Goal: Transaction & Acquisition: Book appointment/travel/reservation

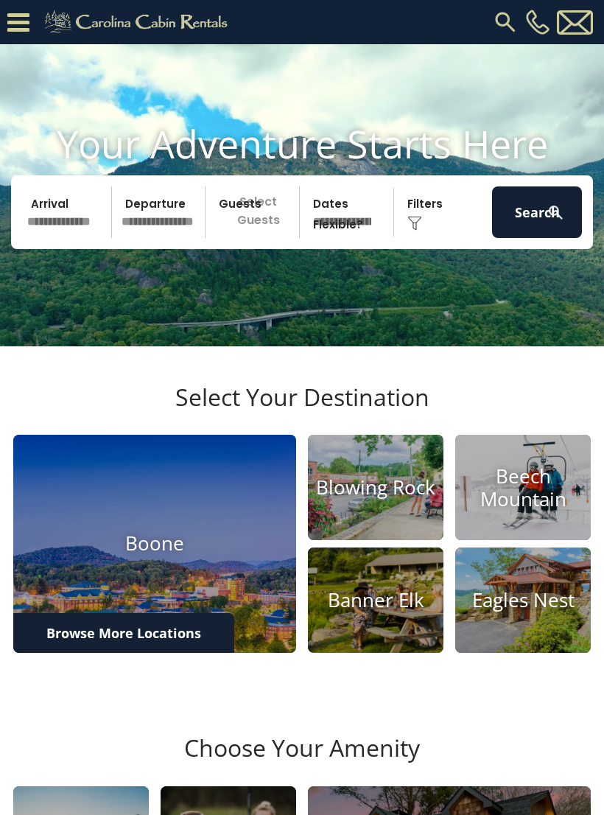
click at [388, 499] on h4 "Blowing Rock" at bounding box center [376, 487] width 136 height 23
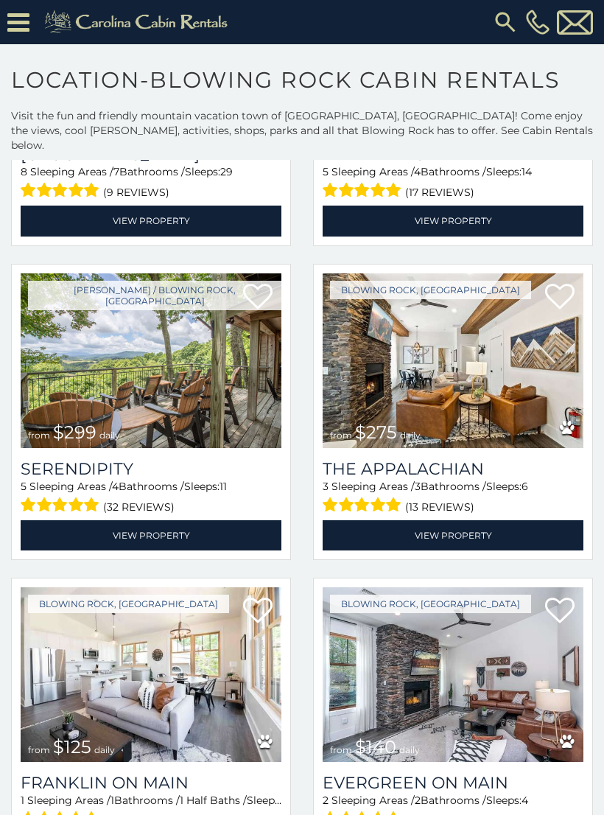
scroll to position [591, 0]
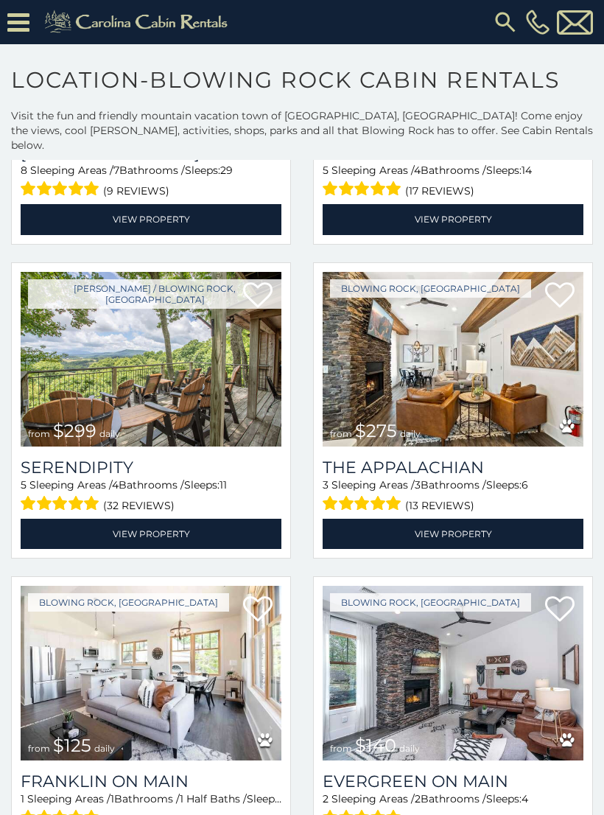
click at [110, 359] on img at bounding box center [151, 359] width 261 height 175
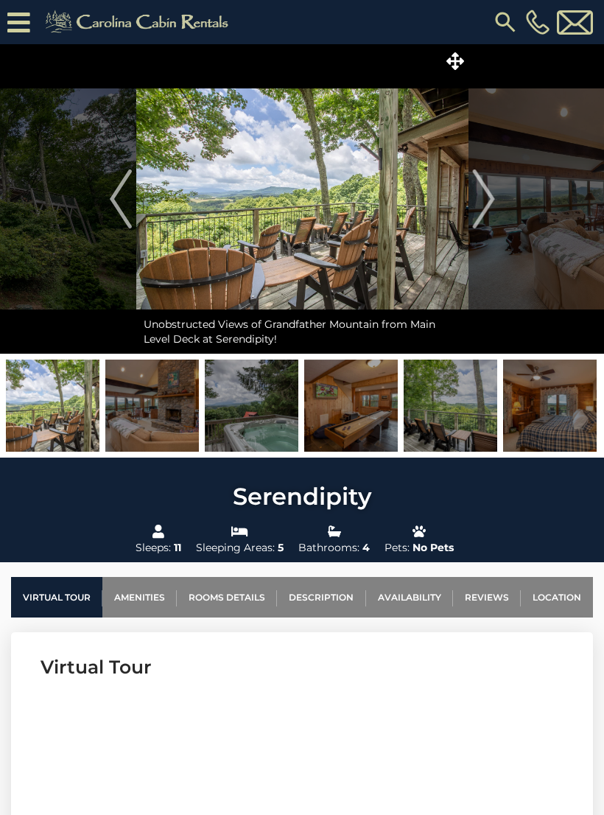
click at [20, 15] on icon at bounding box center [18, 23] width 23 height 26
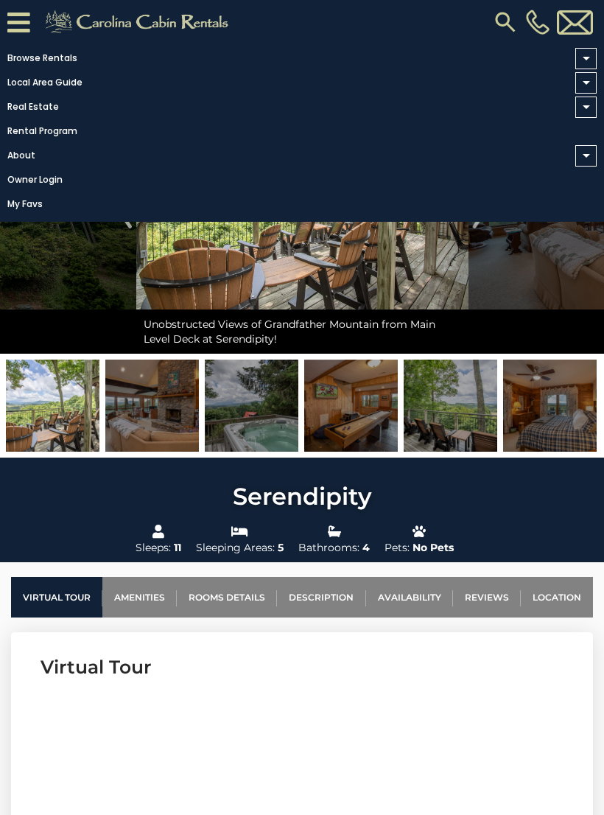
click at [51, 54] on link "Browse Rentals" at bounding box center [298, 58] width 597 height 21
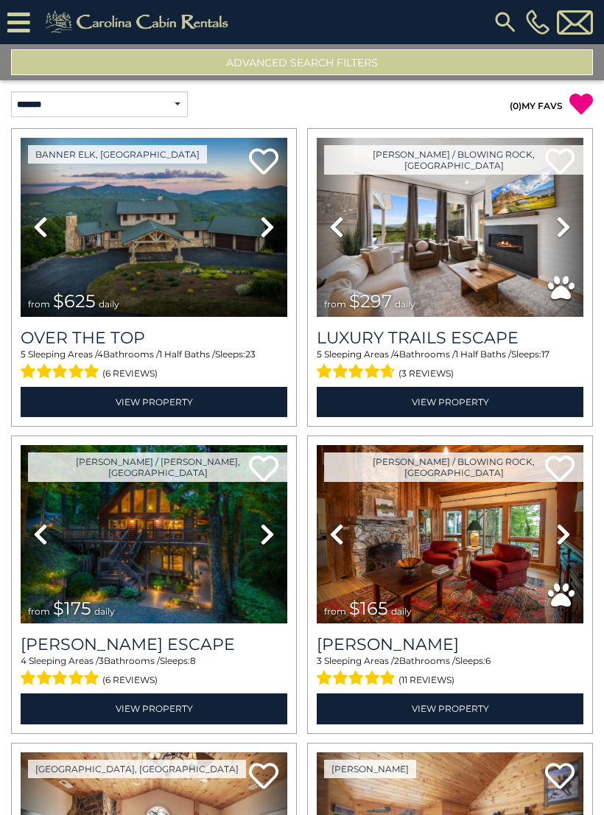
click at [21, 24] on icon at bounding box center [18, 23] width 23 height 26
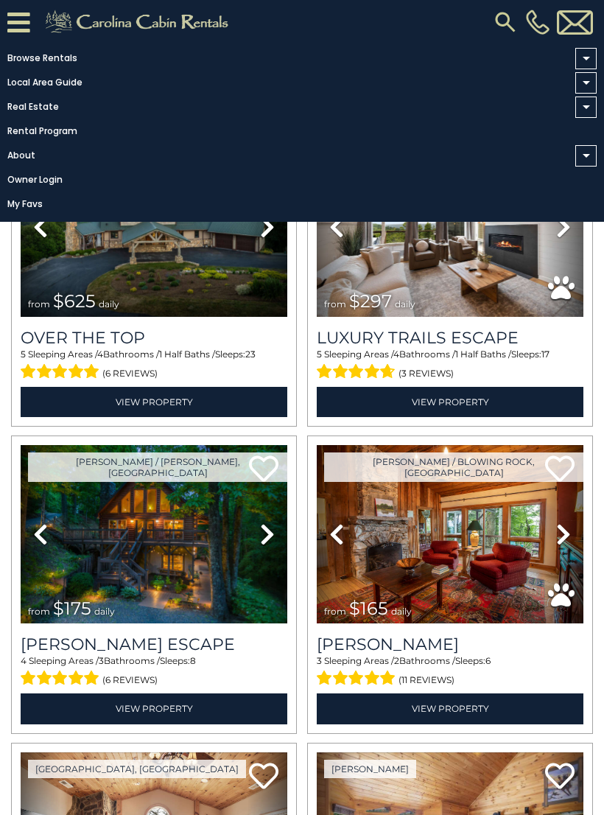
click at [583, 58] on span at bounding box center [586, 59] width 7 height 4
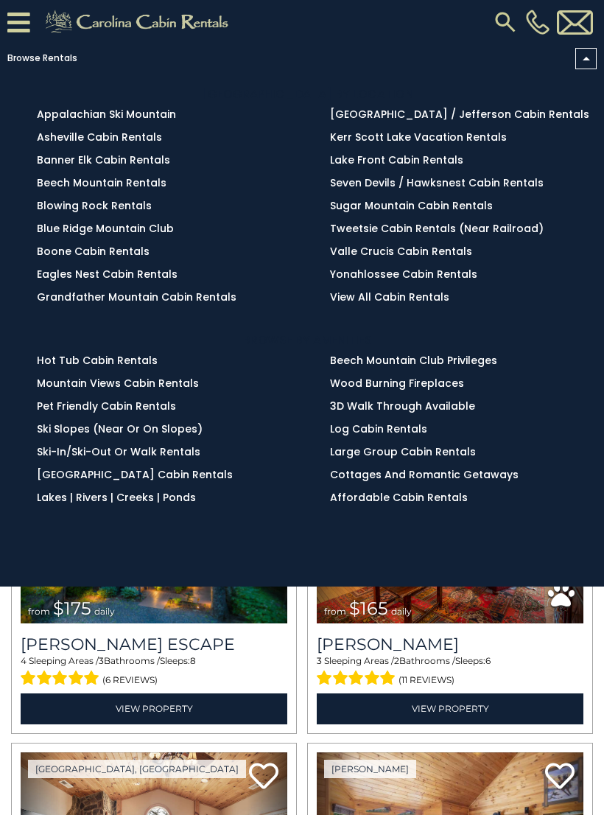
click at [91, 205] on link "Blowing Rock Rentals" at bounding box center [94, 205] width 115 height 15
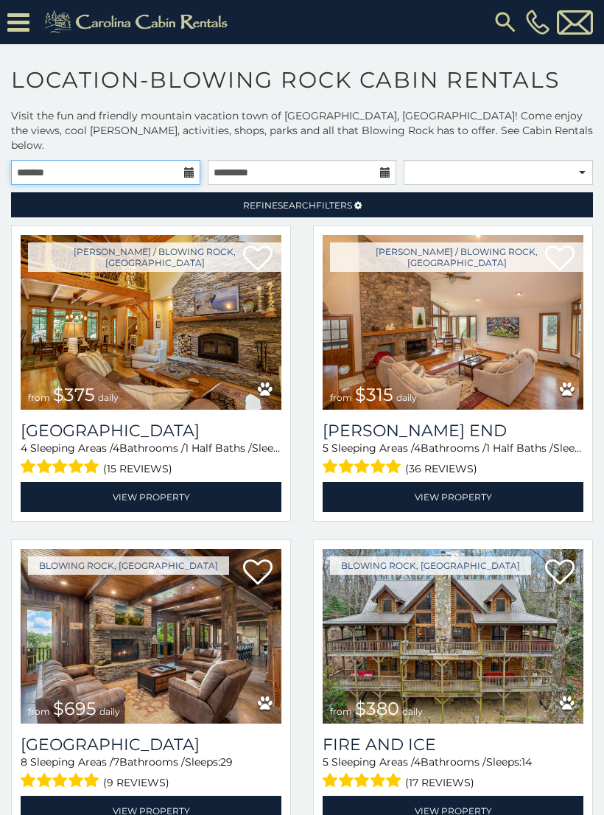
click at [84, 160] on input "text" at bounding box center [105, 172] width 189 height 25
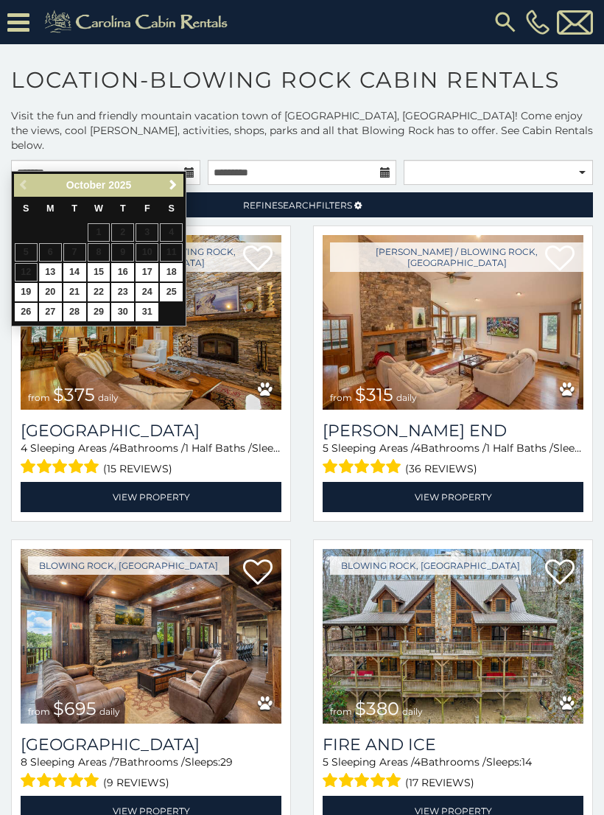
click at [52, 288] on link "20" at bounding box center [50, 292] width 23 height 18
type input "**********"
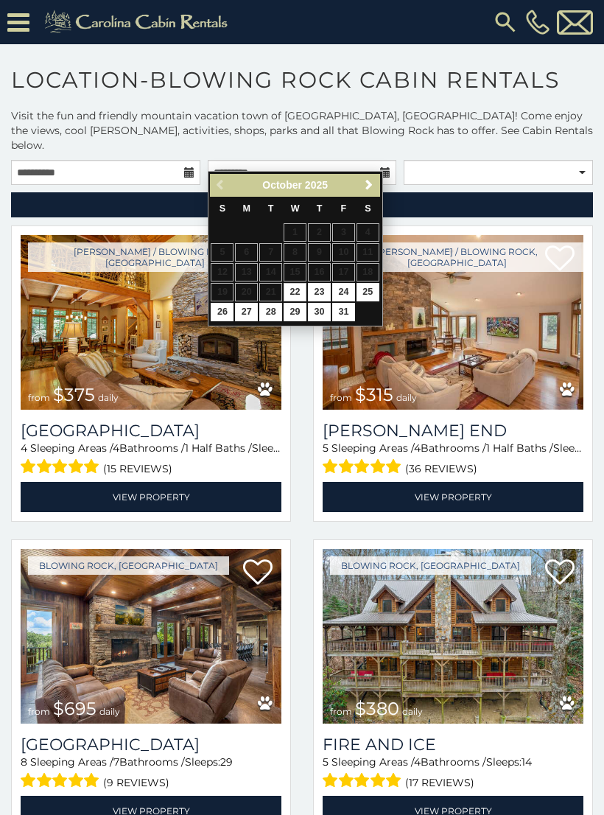
click at [350, 288] on link "24" at bounding box center [343, 292] width 23 height 18
type input "**********"
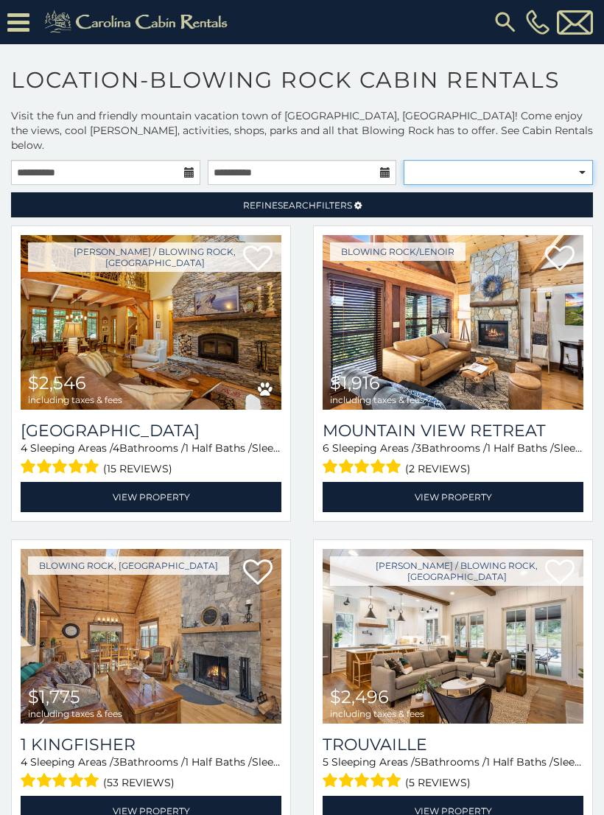
click at [571, 160] on select "**********" at bounding box center [498, 172] width 189 height 25
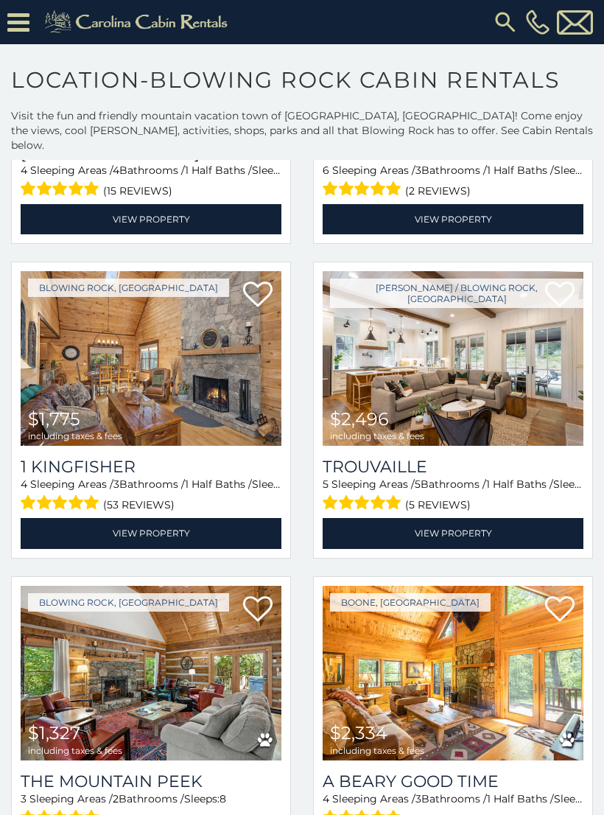
click at [21, 15] on icon at bounding box center [18, 23] width 22 height 26
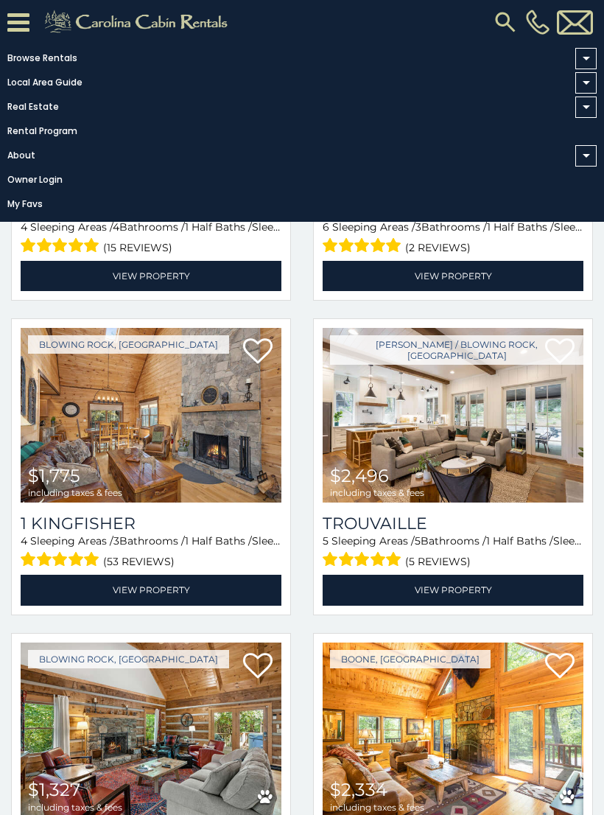
scroll to position [220, 0]
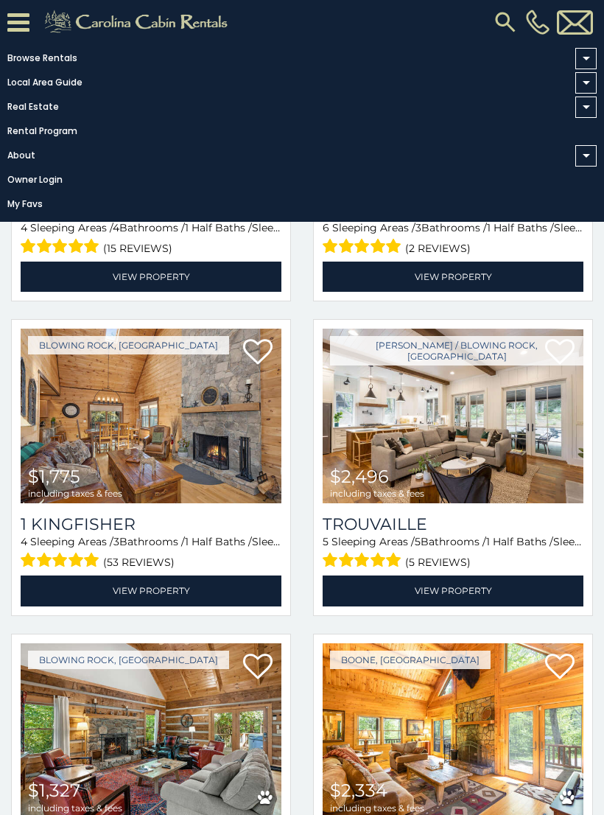
click at [49, 135] on link "Rental Program" at bounding box center [298, 131] width 597 height 21
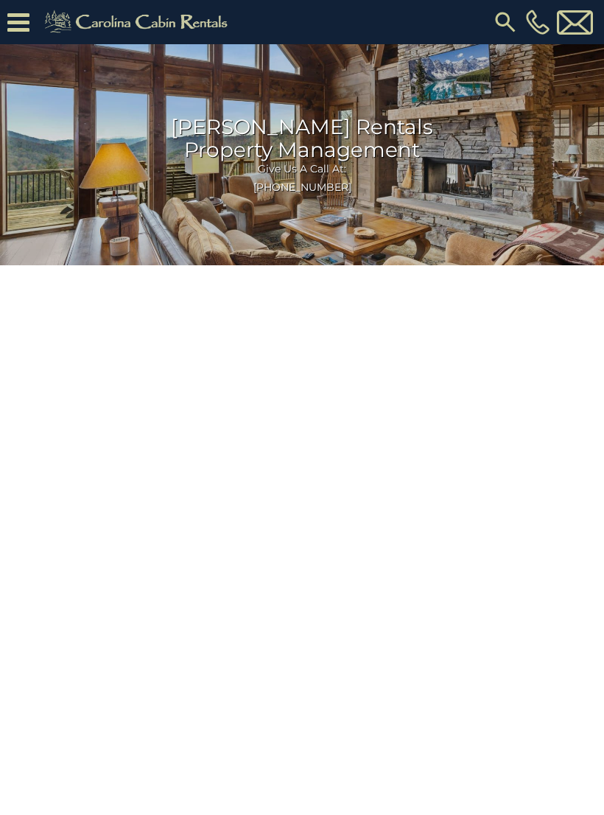
click at [25, 15] on icon at bounding box center [18, 23] width 22 height 26
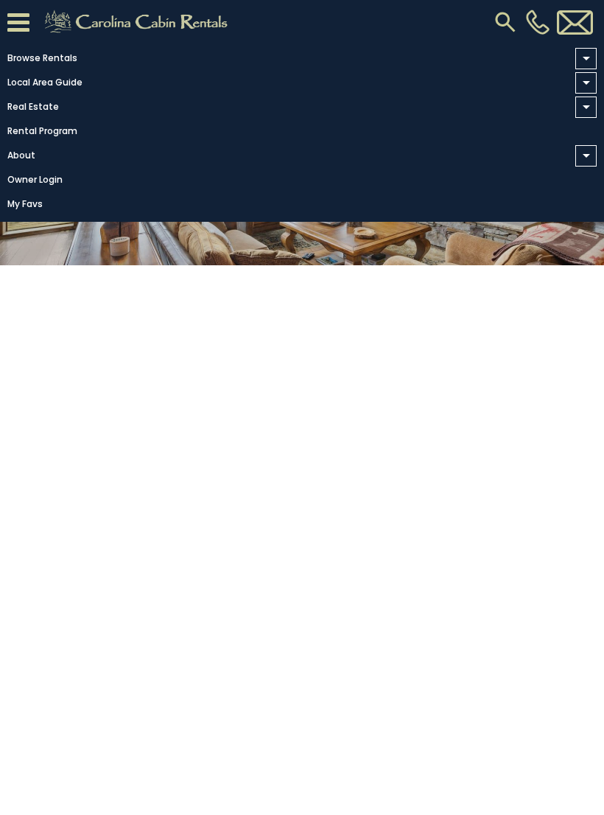
click at [55, 58] on link "Browse Rentals" at bounding box center [298, 58] width 597 height 21
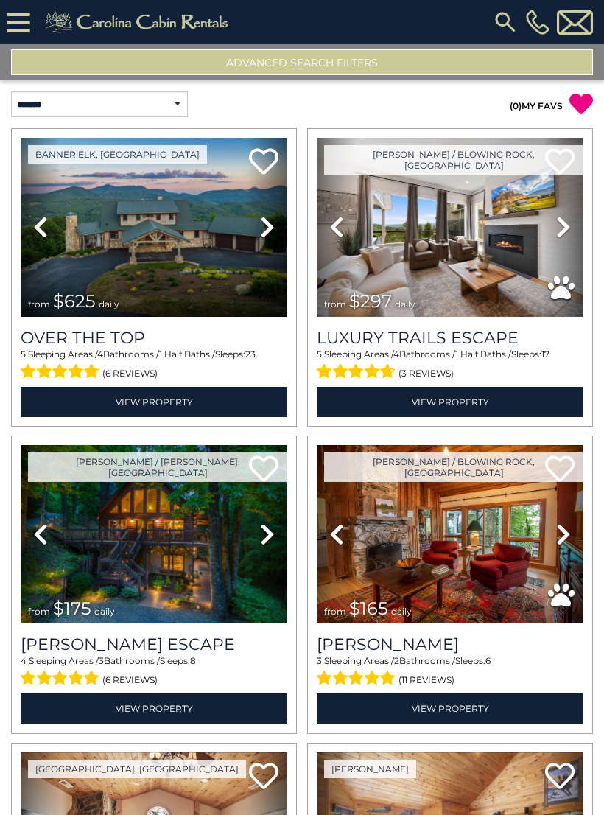
click at [55, 55] on button "Advanced Search Filters" at bounding box center [302, 62] width 582 height 26
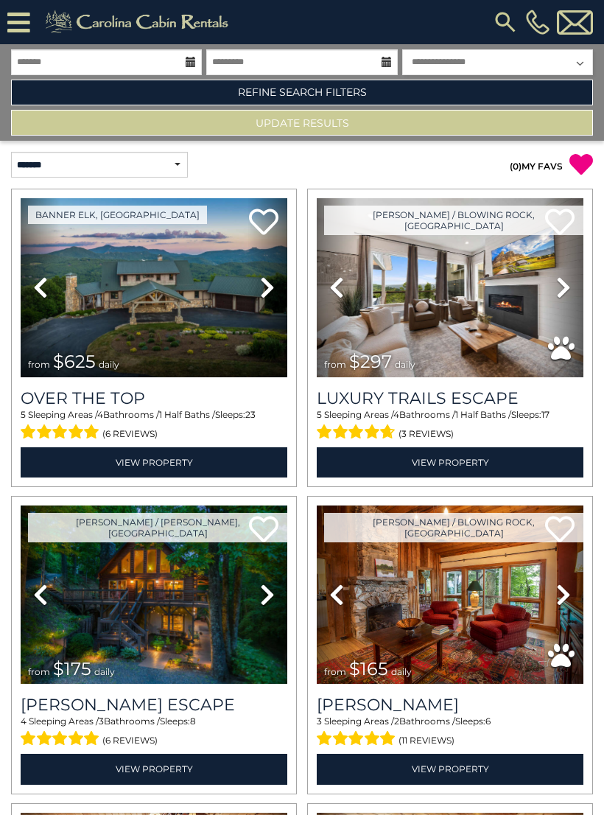
click at [502, 21] on img at bounding box center [505, 22] width 27 height 27
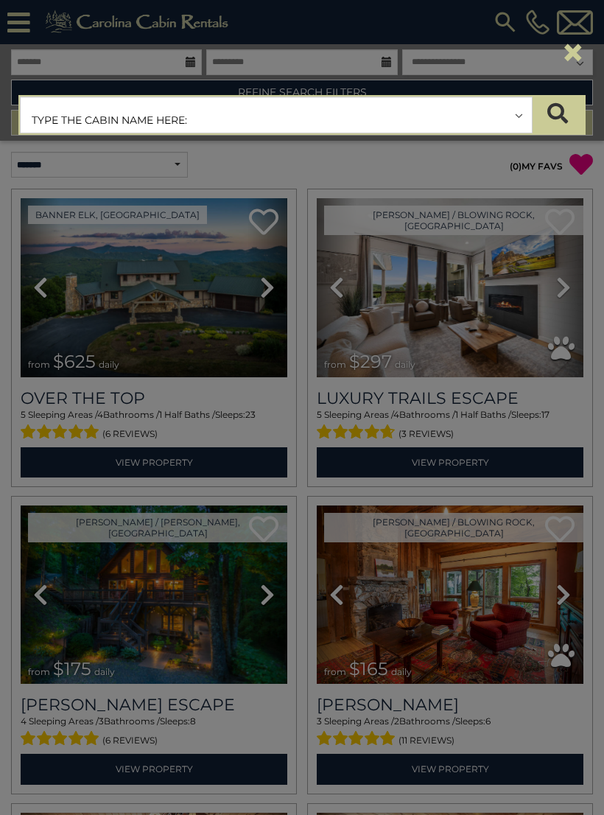
click at [471, 243] on div "**********" at bounding box center [302, 407] width 604 height 815
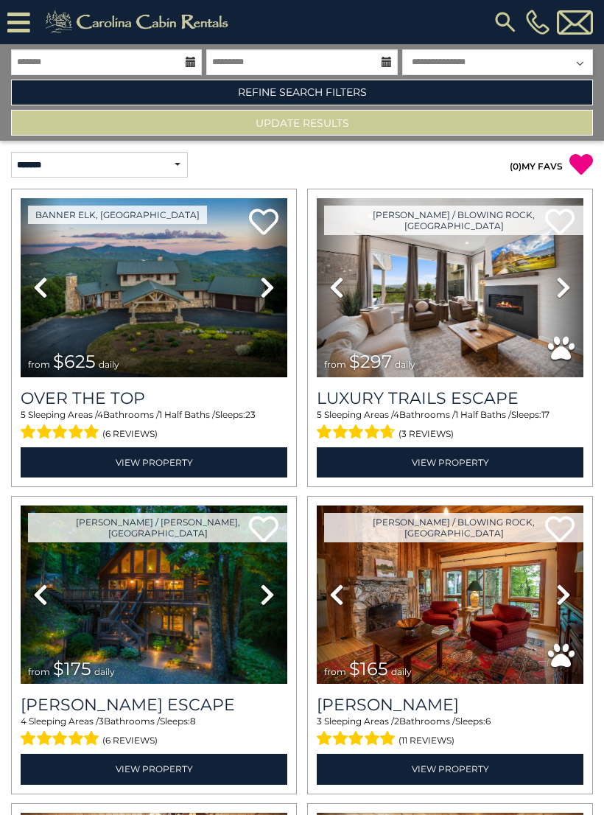
click at [499, 124] on button "Update Results" at bounding box center [302, 123] width 582 height 26
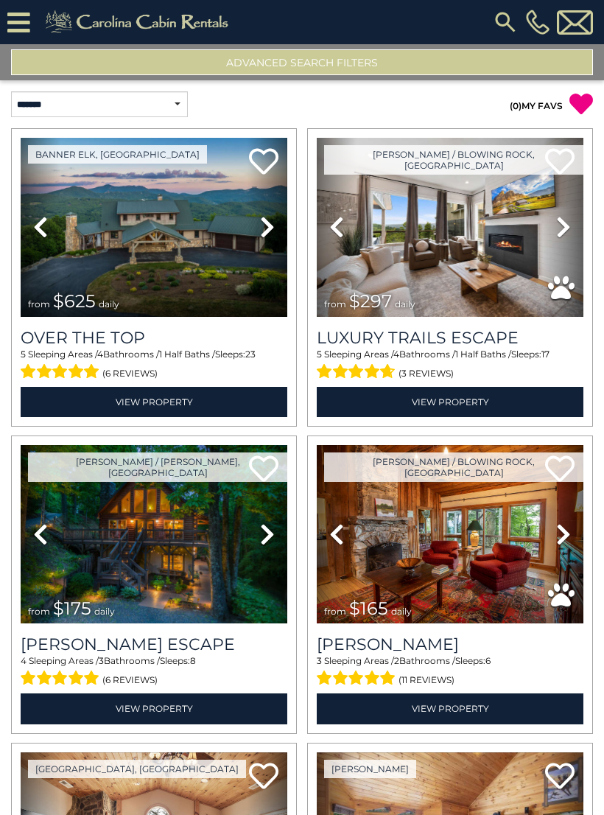
click at [24, 18] on icon at bounding box center [18, 23] width 23 height 26
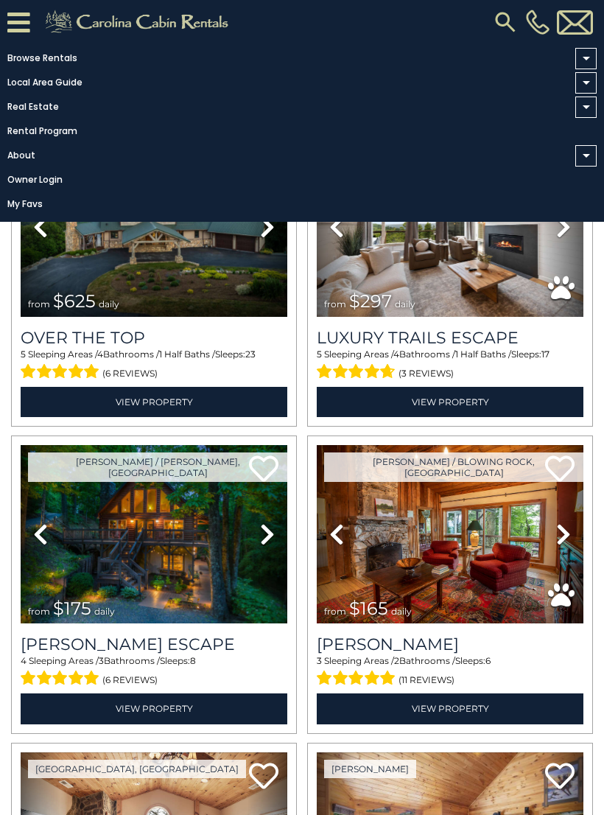
click at [51, 62] on link "Browse Rentals" at bounding box center [298, 58] width 597 height 21
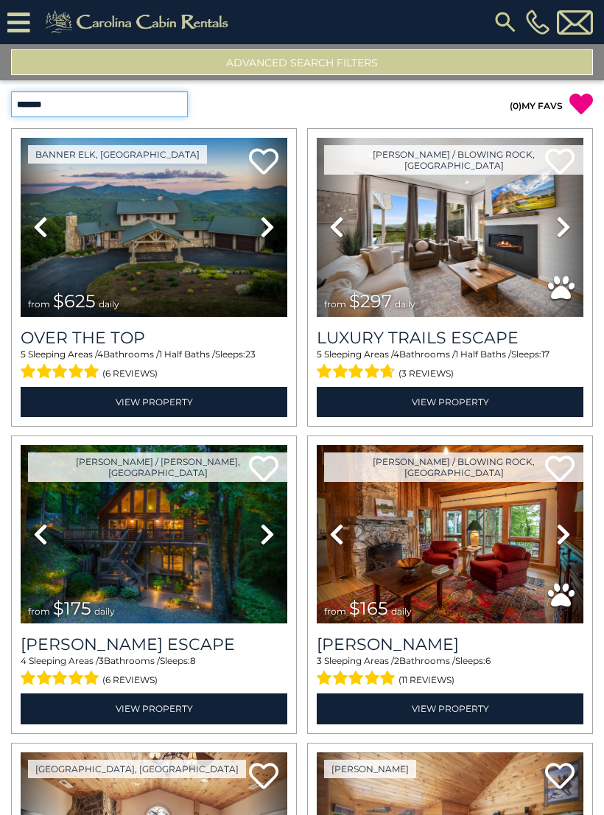
click at [92, 96] on select "**********" at bounding box center [99, 104] width 177 height 26
click at [474, 535] on img at bounding box center [450, 534] width 267 height 179
click at [27, 15] on icon at bounding box center [18, 23] width 23 height 26
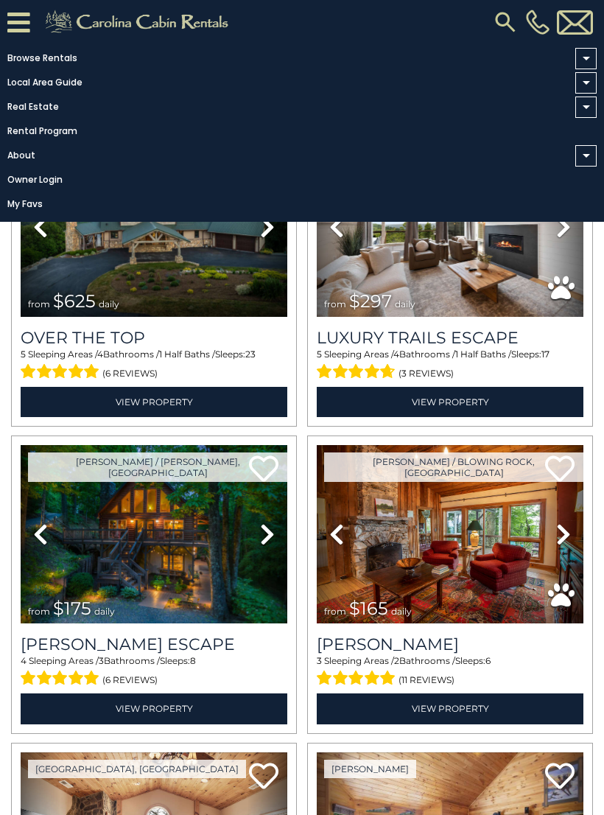
click at [53, 85] on link "Local Area Guide" at bounding box center [298, 82] width 597 height 21
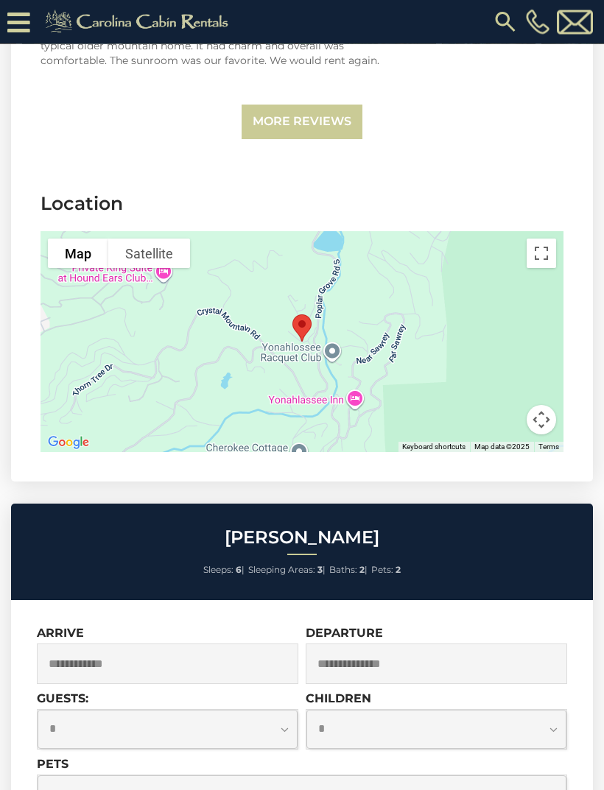
scroll to position [3580, 0]
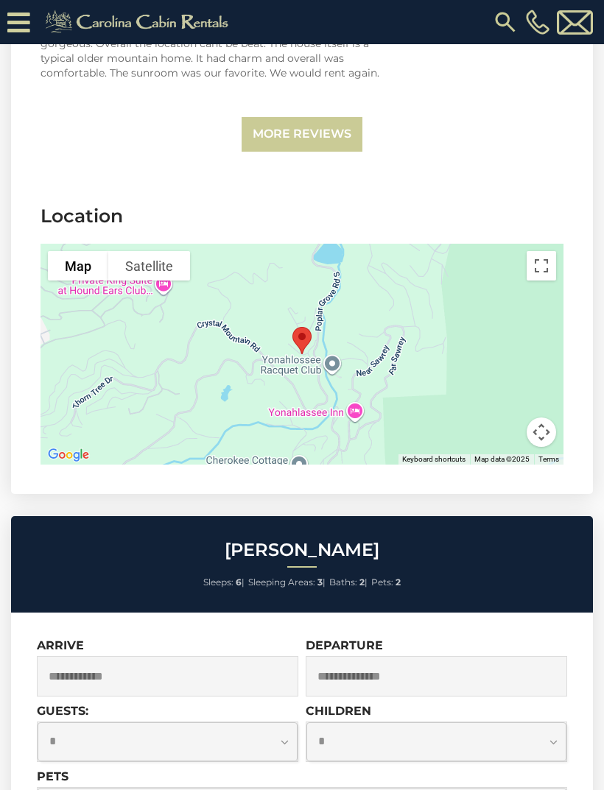
click at [543, 262] on button "Toggle fullscreen view" at bounding box center [541, 265] width 29 height 29
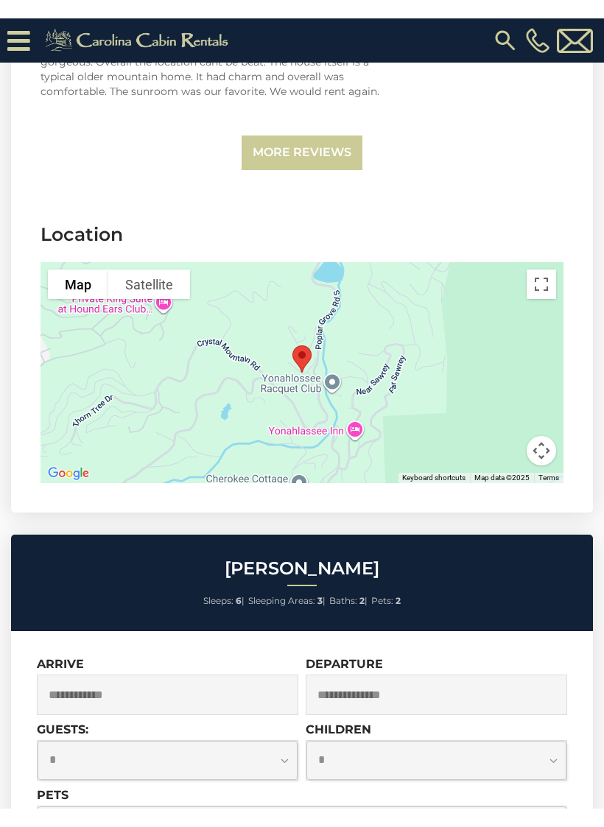
scroll to position [18, 0]
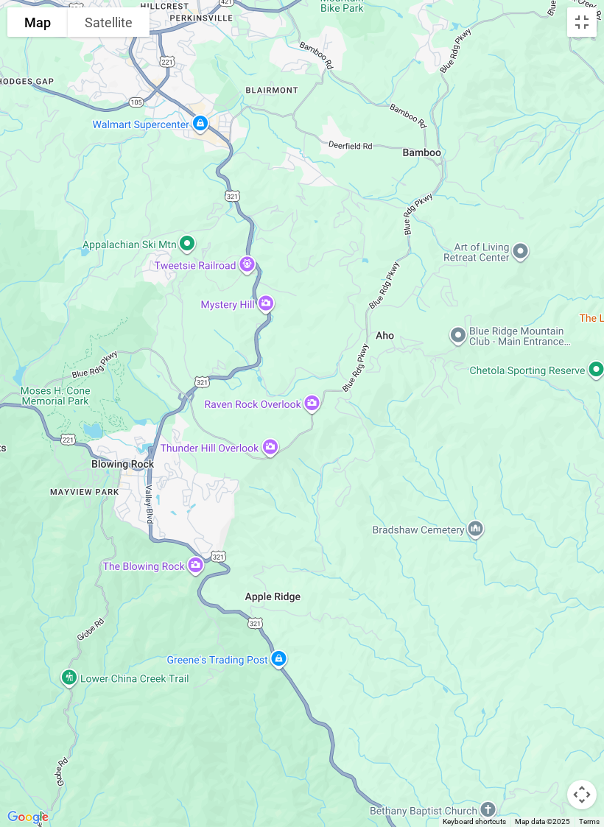
click at [582, 29] on button "Toggle fullscreen view" at bounding box center [581, 21] width 29 height 29
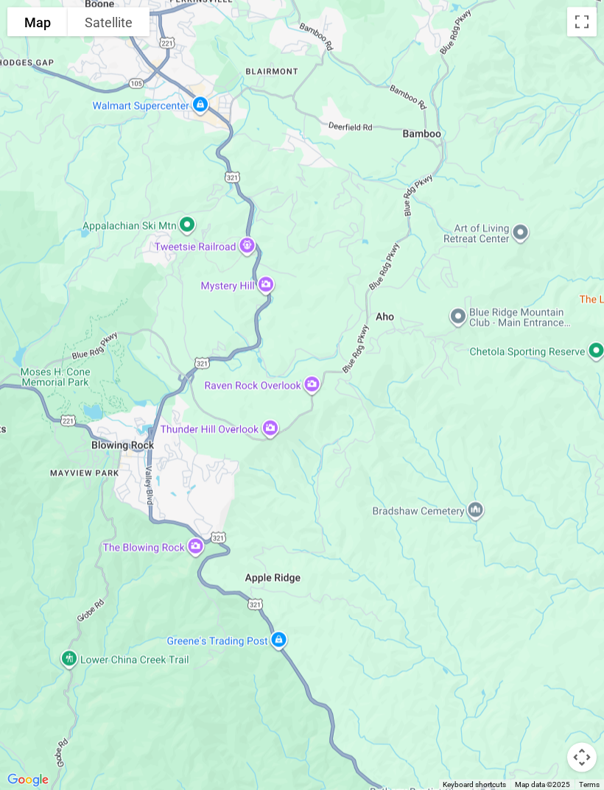
scroll to position [445, 0]
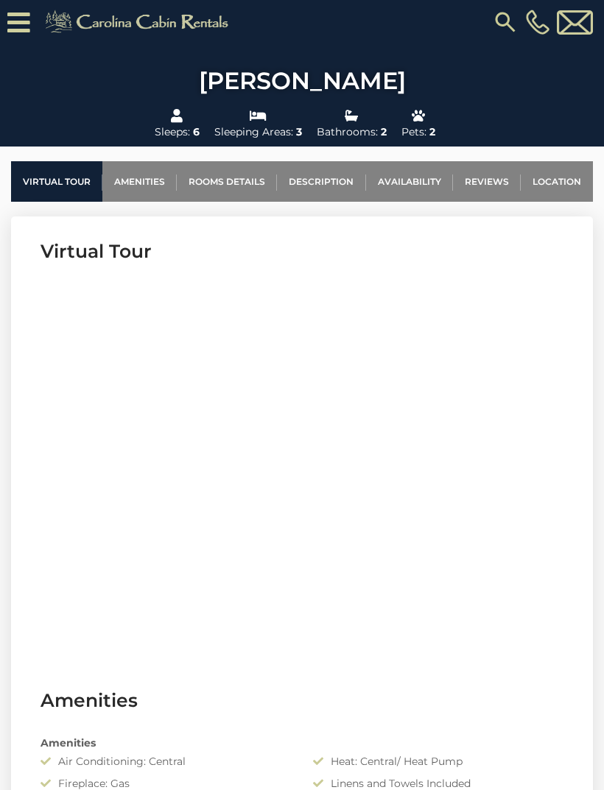
click at [554, 179] on link "Location" at bounding box center [557, 181] width 72 height 41
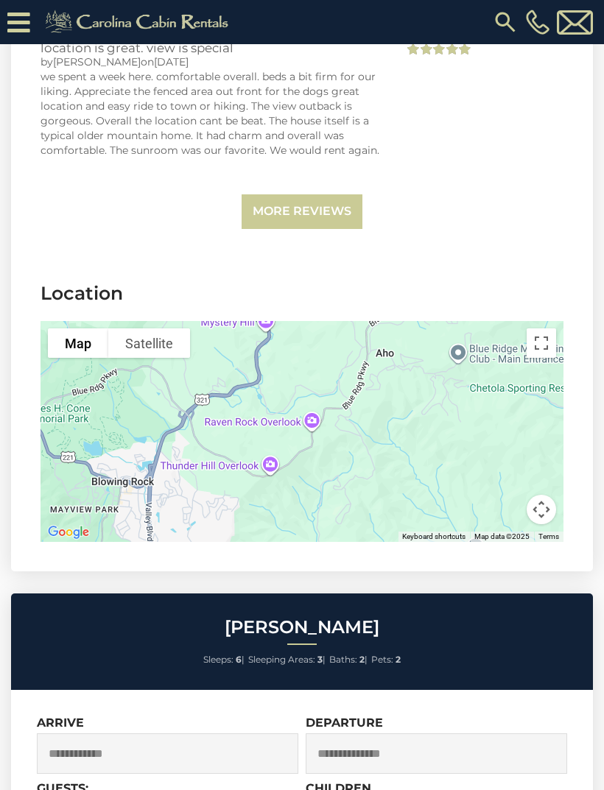
scroll to position [3647, 0]
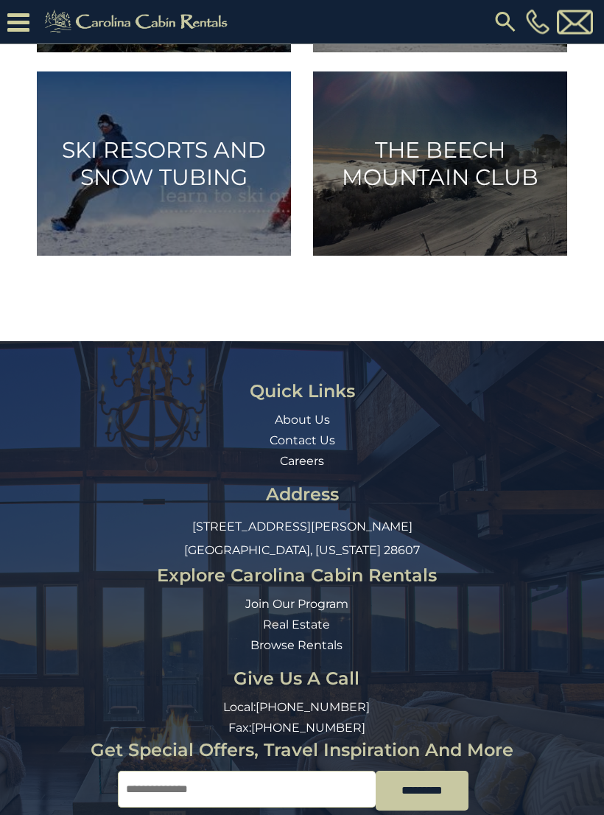
scroll to position [1419, 0]
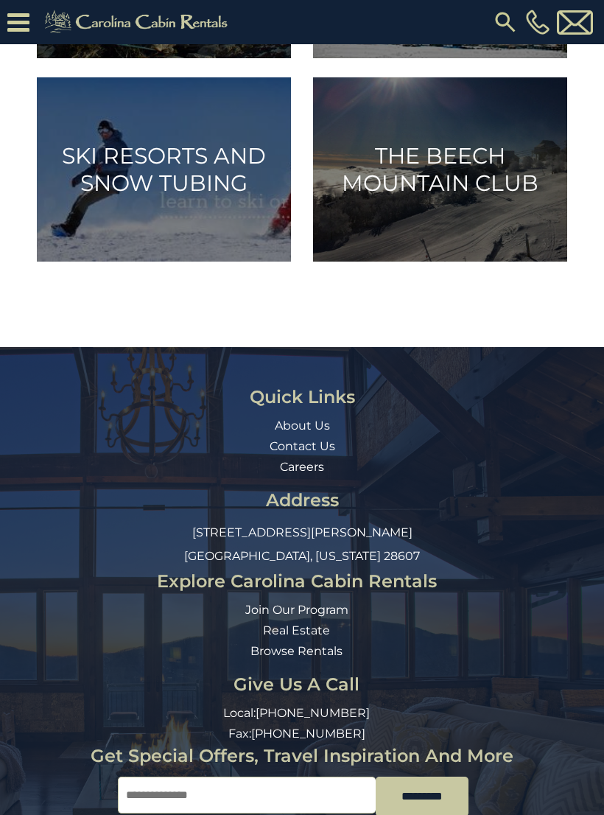
click at [23, 18] on icon at bounding box center [18, 23] width 22 height 26
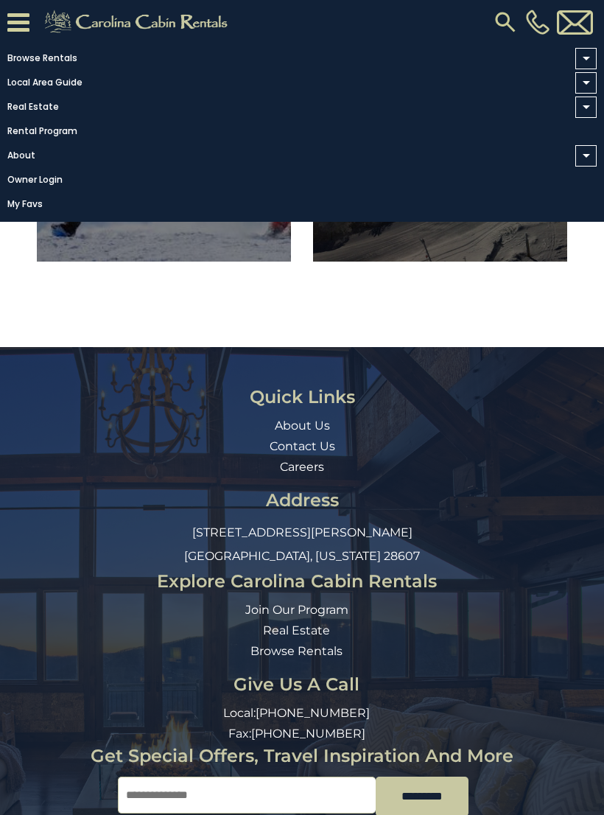
click at [47, 136] on link "Rental Program" at bounding box center [298, 131] width 597 height 21
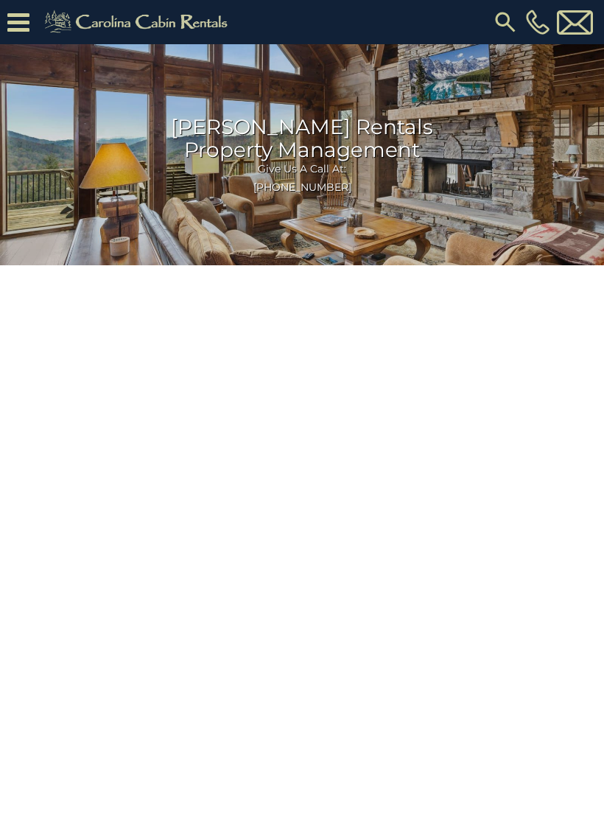
click at [19, 18] on icon at bounding box center [18, 23] width 22 height 26
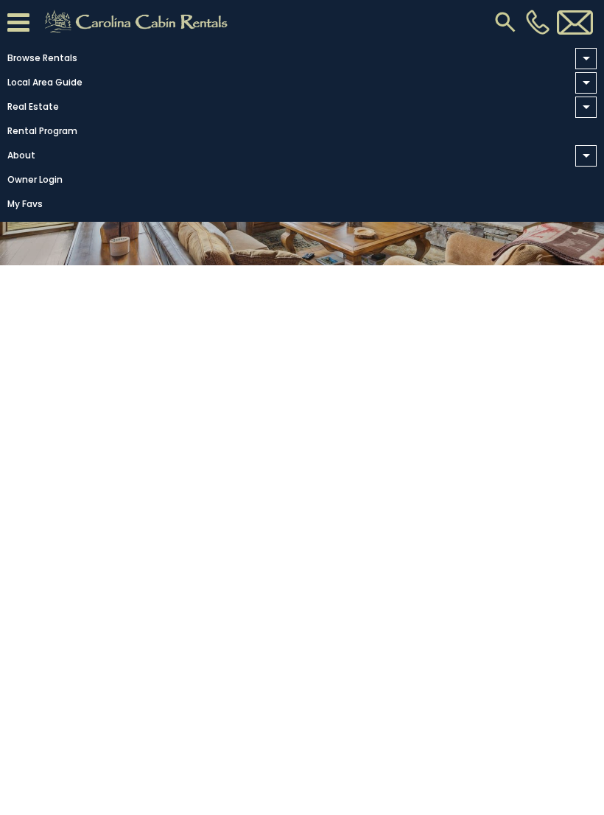
click at [49, 84] on link "Local Area Guide" at bounding box center [298, 82] width 597 height 21
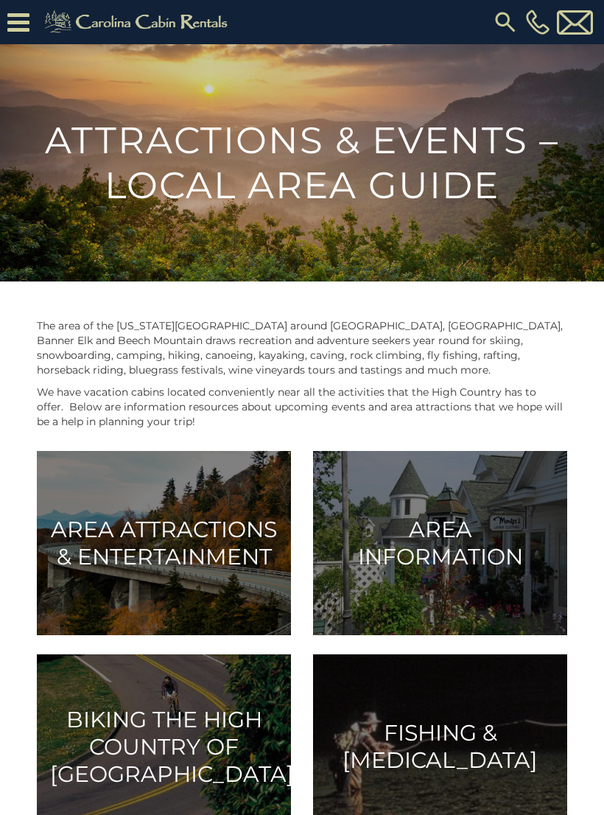
click at [21, 18] on icon at bounding box center [18, 23] width 22 height 26
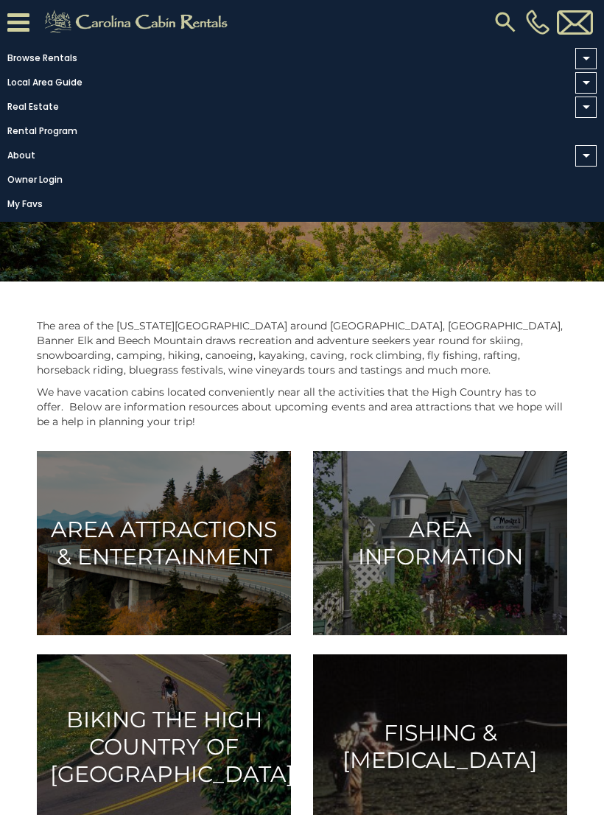
click at [41, 64] on link "Browse Rentals" at bounding box center [298, 58] width 597 height 21
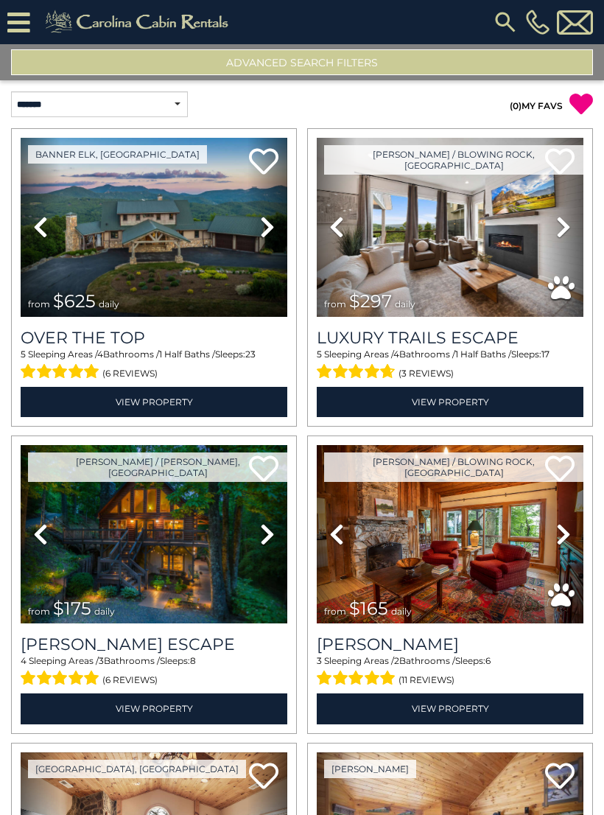
click at [13, 18] on icon at bounding box center [18, 23] width 23 height 26
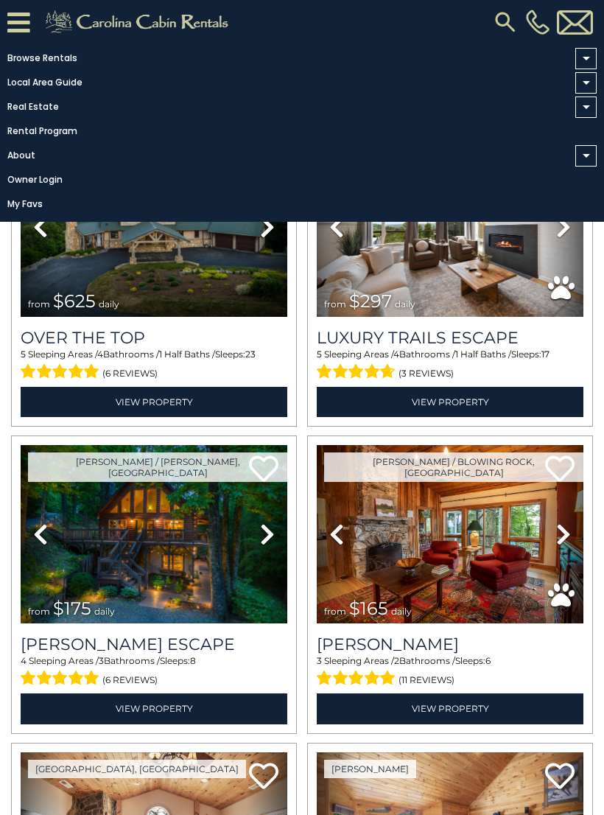
click at [585, 60] on span at bounding box center [586, 59] width 7 height 4
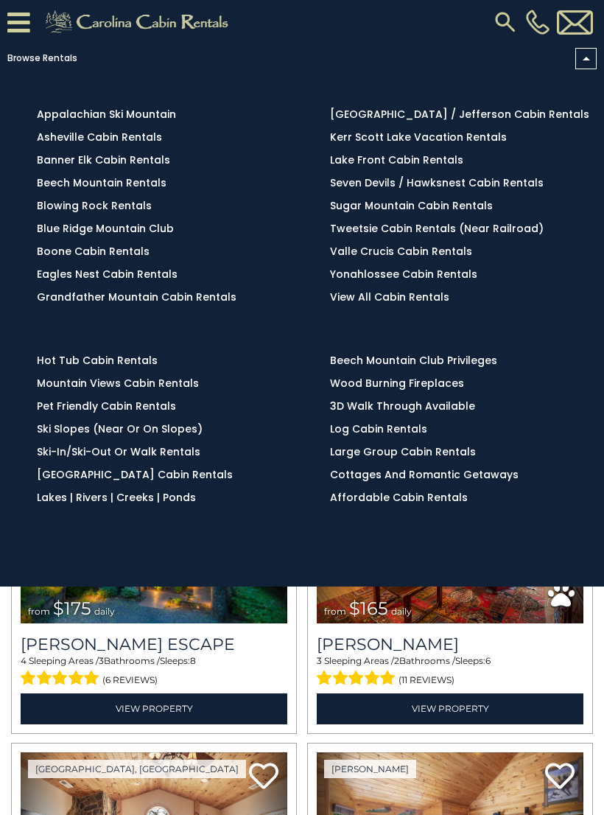
click at [80, 253] on link "Boone Cabin Rentals" at bounding box center [93, 251] width 113 height 15
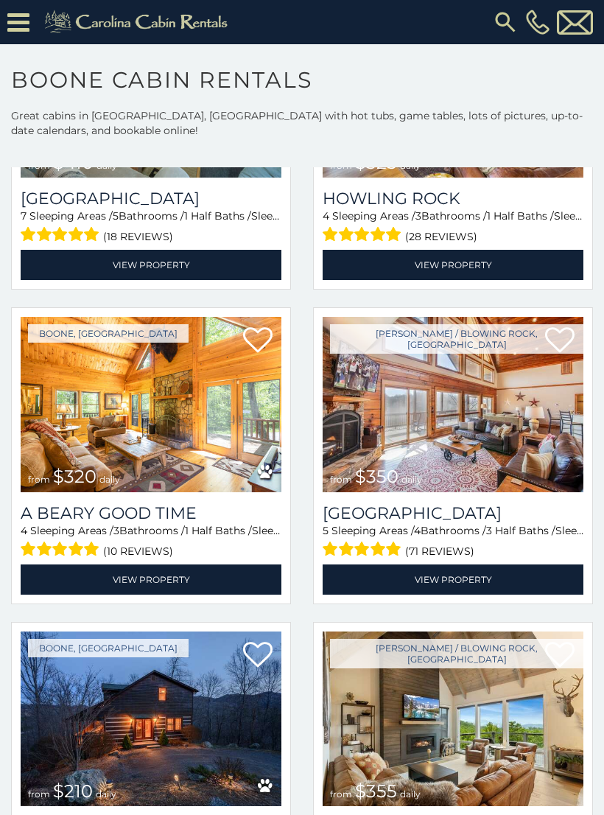
scroll to position [3379, 0]
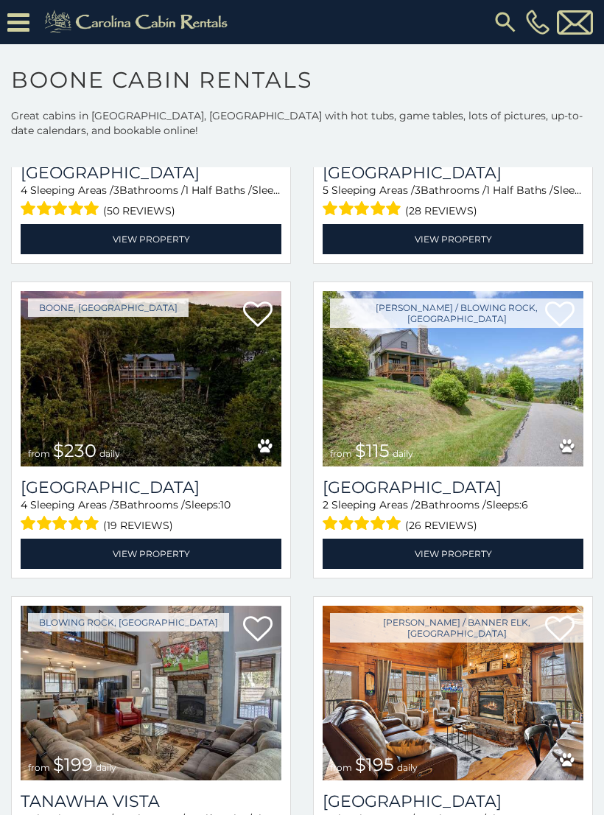
scroll to position [14395, 0]
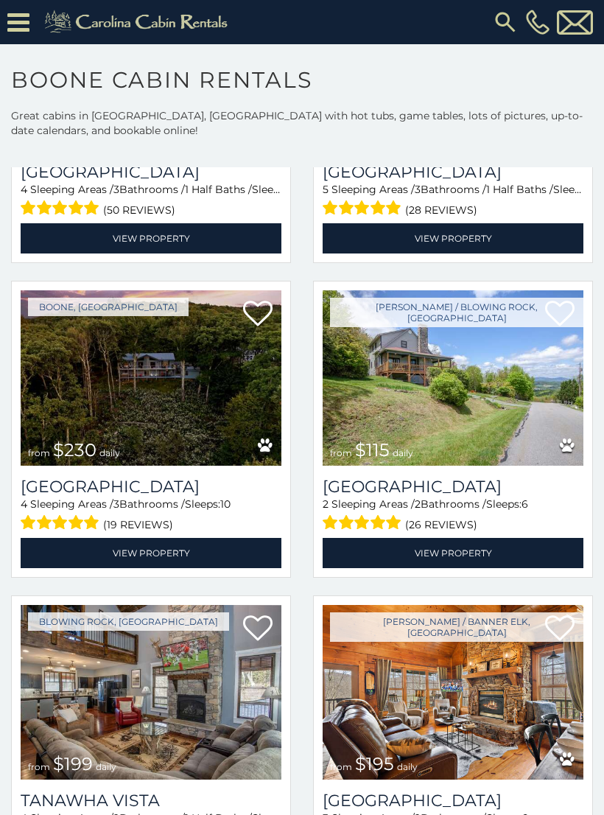
click at [101, 421] on img at bounding box center [151, 377] width 261 height 175
click at [116, 416] on img at bounding box center [151, 377] width 261 height 175
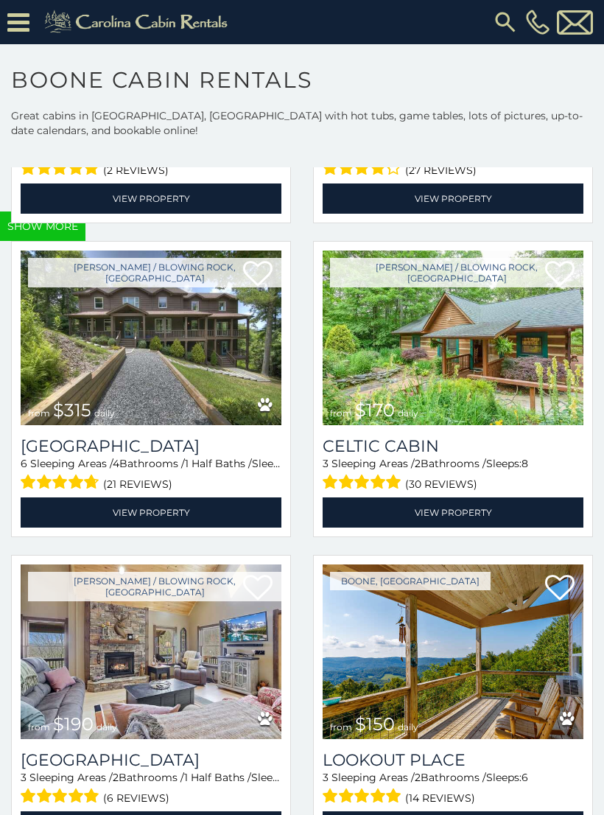
scroll to position [17890, 0]
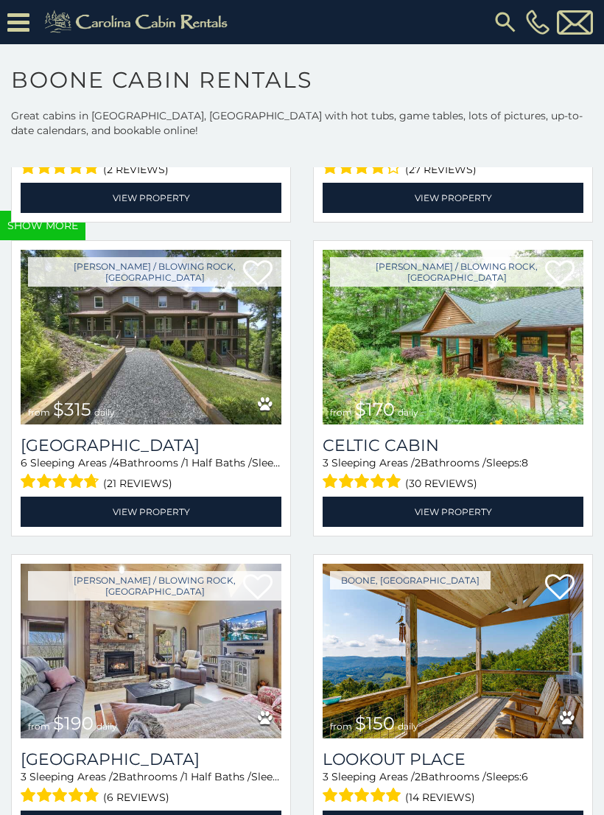
click at [493, 398] on img at bounding box center [453, 337] width 261 height 175
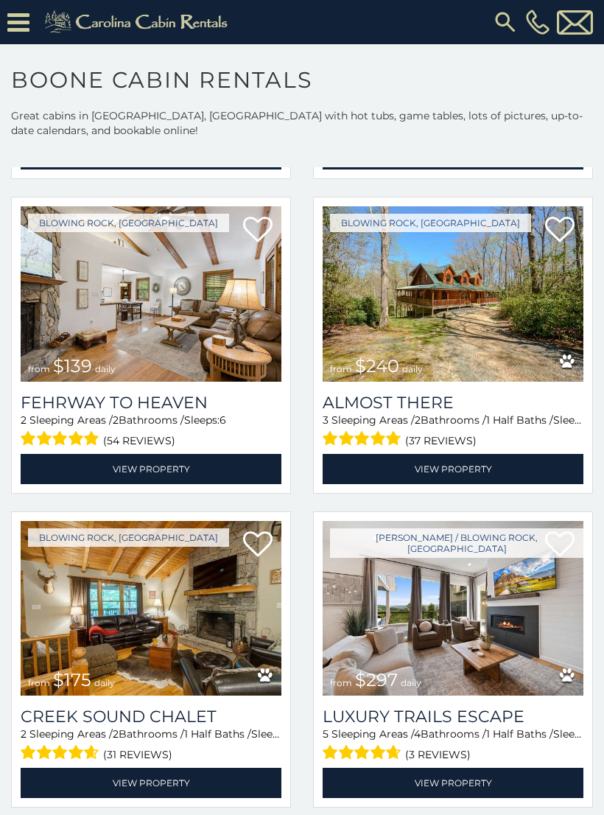
scroll to position [29552, 0]
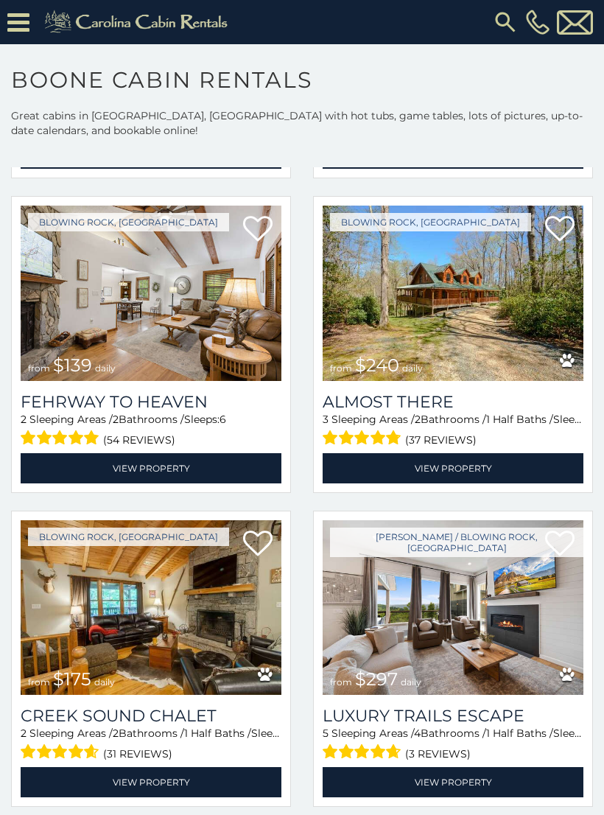
click at [484, 365] on img at bounding box center [453, 292] width 261 height 175
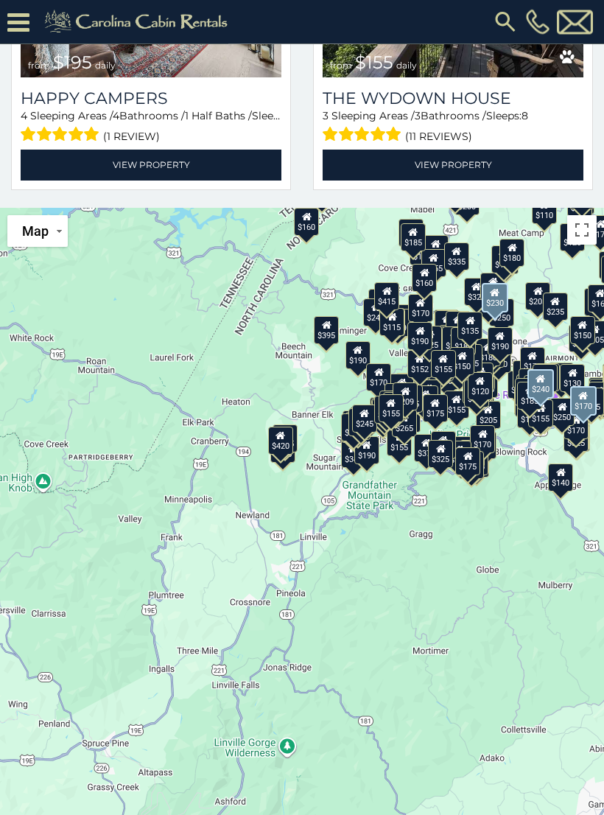
scroll to position [672, 0]
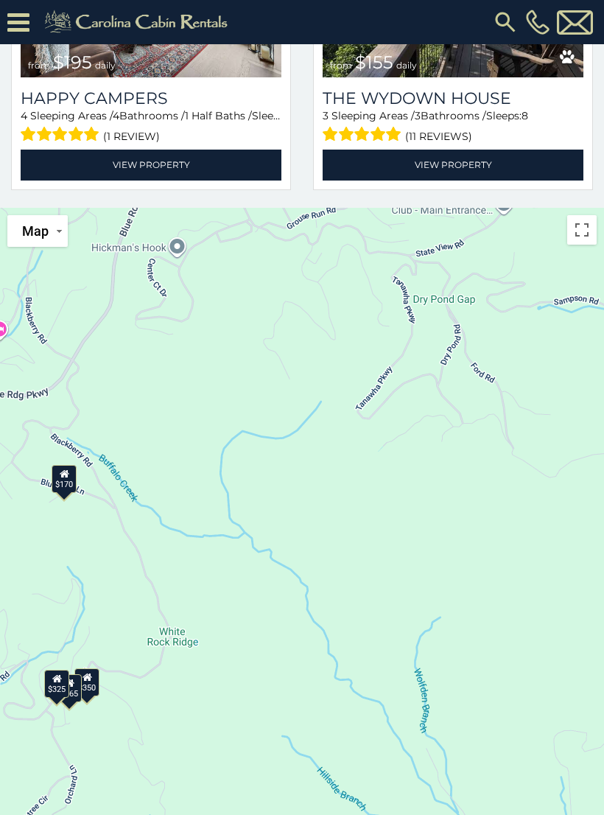
click at [64, 477] on icon at bounding box center [65, 473] width 10 height 10
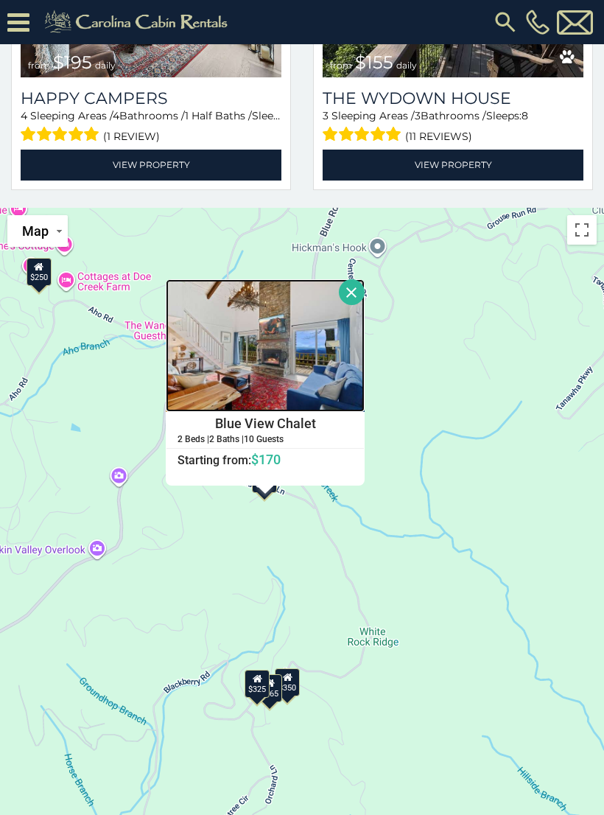
click at [166, 345] on img at bounding box center [265, 345] width 199 height 133
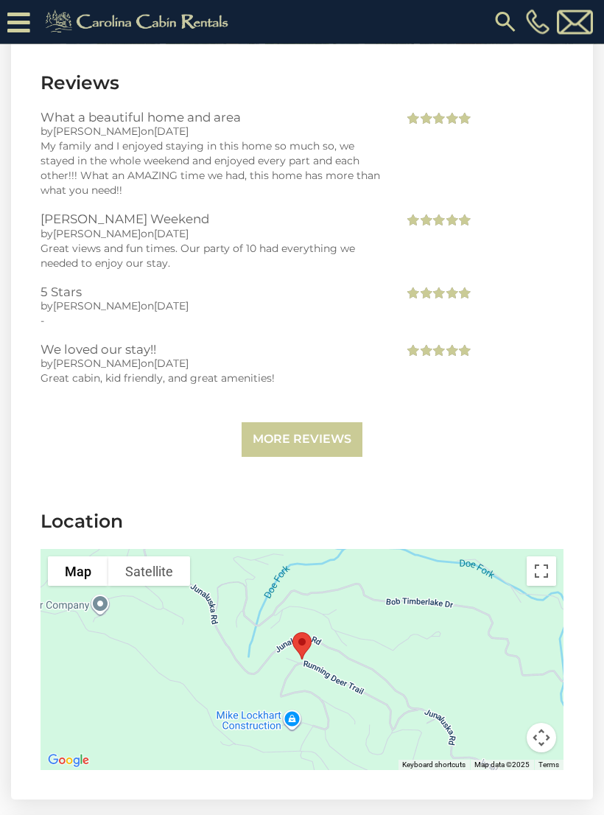
scroll to position [2728, 0]
click at [537, 556] on button "Toggle fullscreen view" at bounding box center [541, 570] width 29 height 29
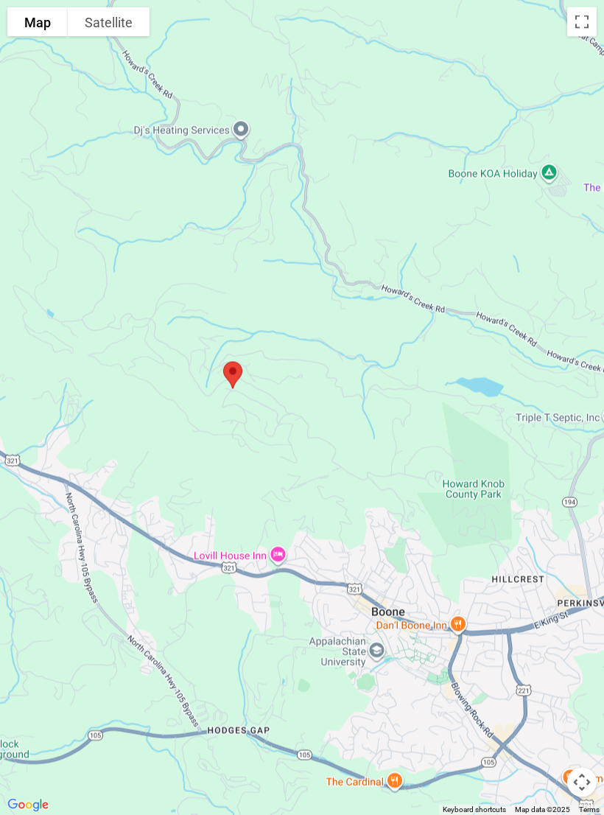
scroll to position [748, 0]
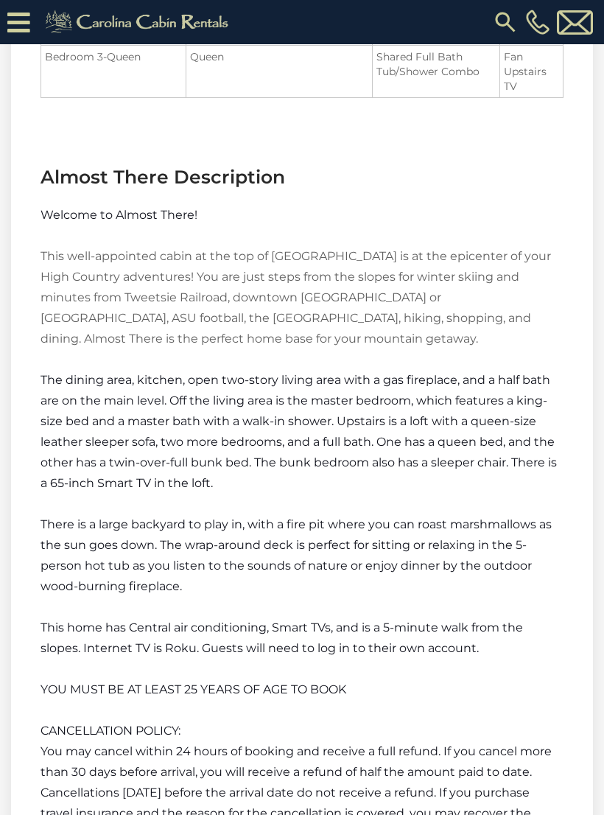
scroll to position [1866, 0]
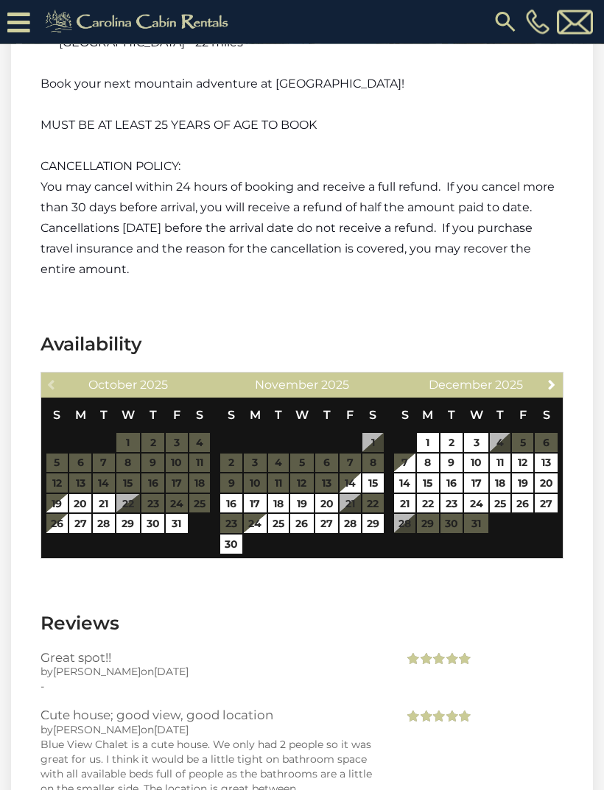
scroll to position [2697, 0]
